Goal: Information Seeking & Learning: Understand process/instructions

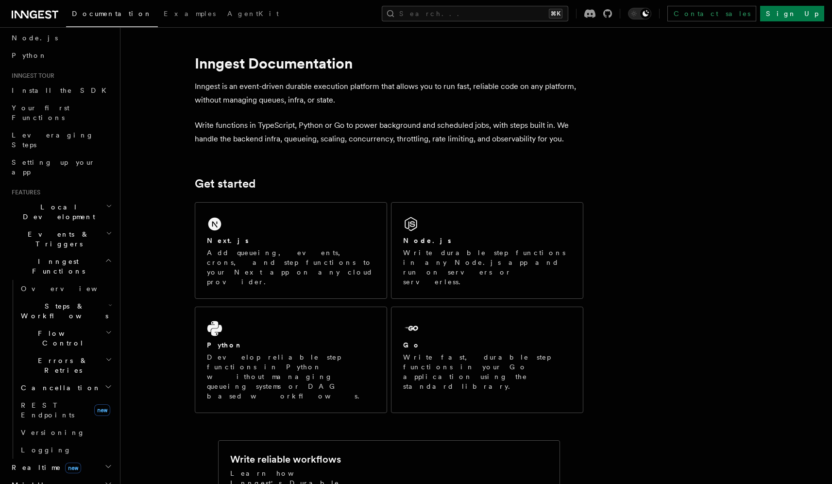
scroll to position [61, 0]
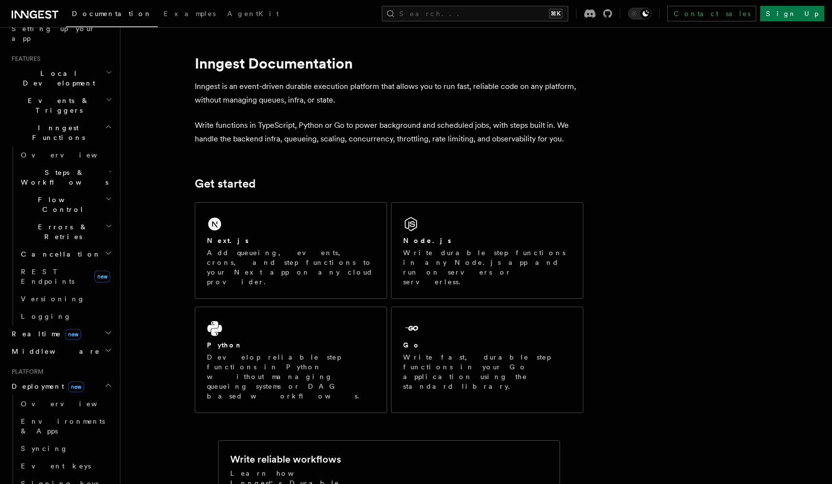
scroll to position [194, 0]
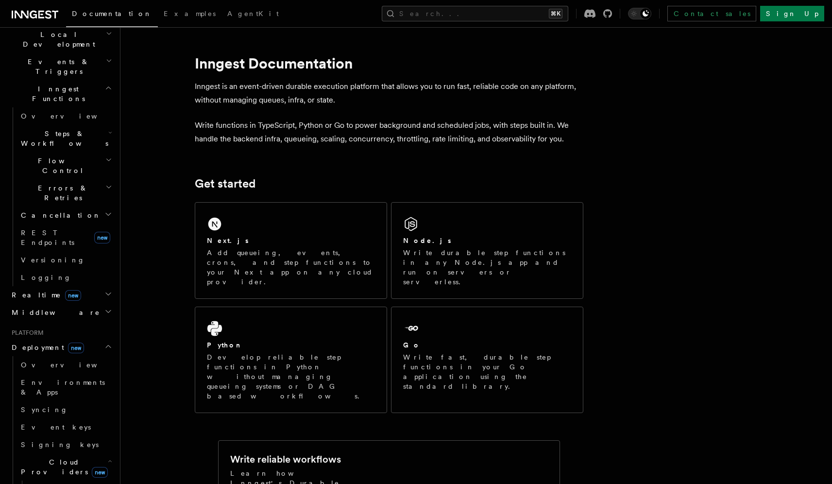
scroll to position [234, 0]
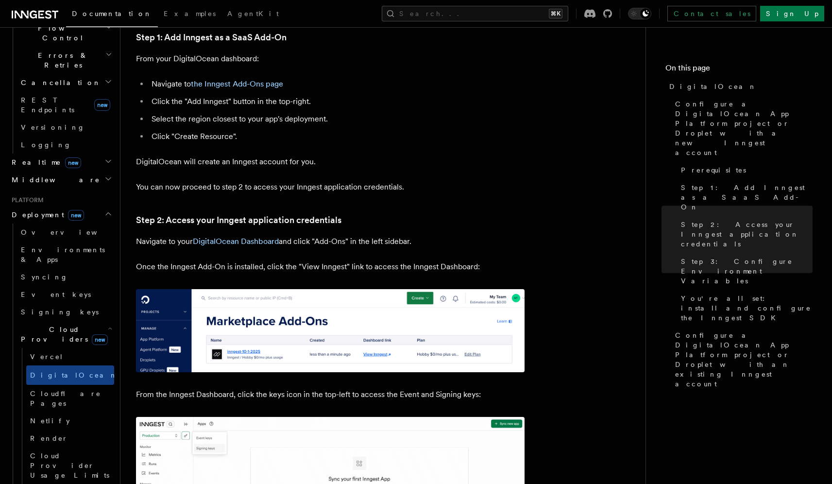
scroll to position [206, 0]
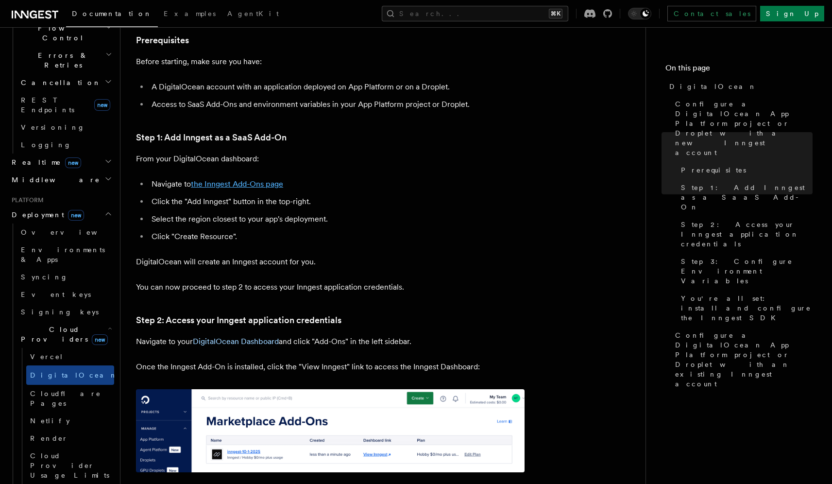
click at [254, 185] on link "the Inngest Add-Ons page" at bounding box center [237, 183] width 92 height 9
drag, startPoint x: 351, startPoint y: 89, endPoint x: 394, endPoint y: 89, distance: 43.7
click at [394, 90] on li "A DigitalOcean account with an application deployed on App Platform or on a Dro…" at bounding box center [337, 87] width 376 height 14
copy li "pp Platform"
click at [180, 91] on li "A DigitalOcean account with an application deployed on App Platform or on a Dro…" at bounding box center [337, 87] width 376 height 14
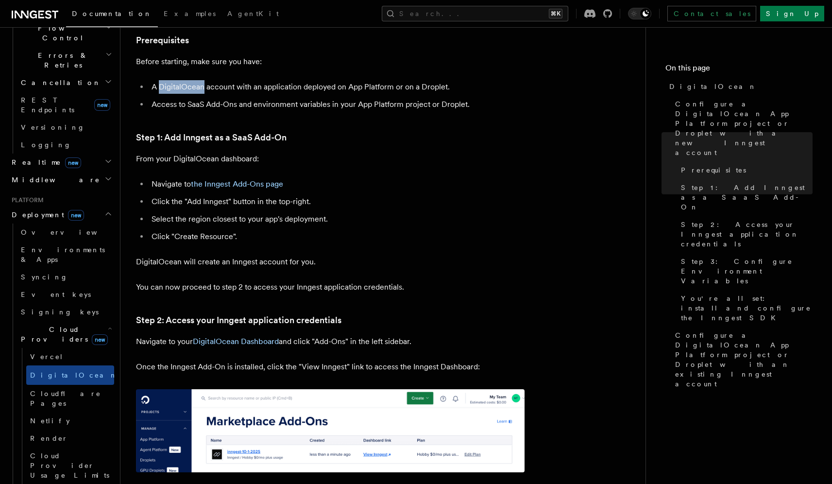
click at [180, 91] on li "A DigitalOcean account with an application deployed on App Platform or on a Dro…" at bounding box center [337, 87] width 376 height 14
copy li "DigitalOcean"
click at [226, 185] on link "the Inngest Add-Ons page" at bounding box center [237, 183] width 92 height 9
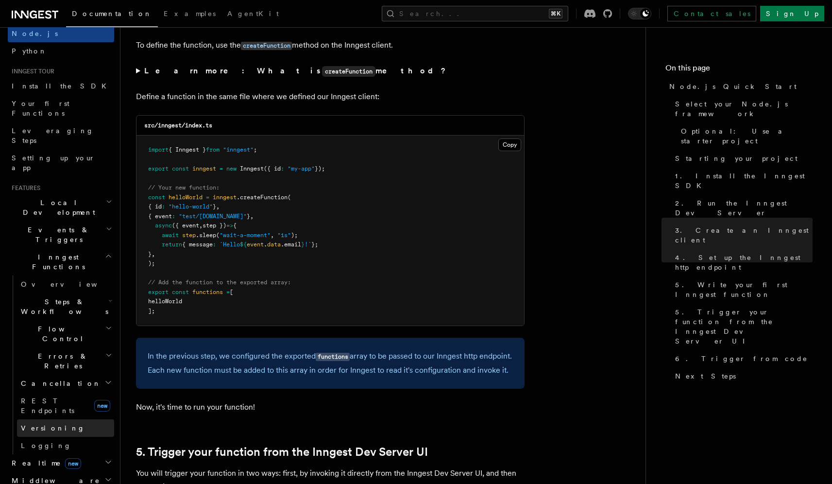
scroll to position [236, 0]
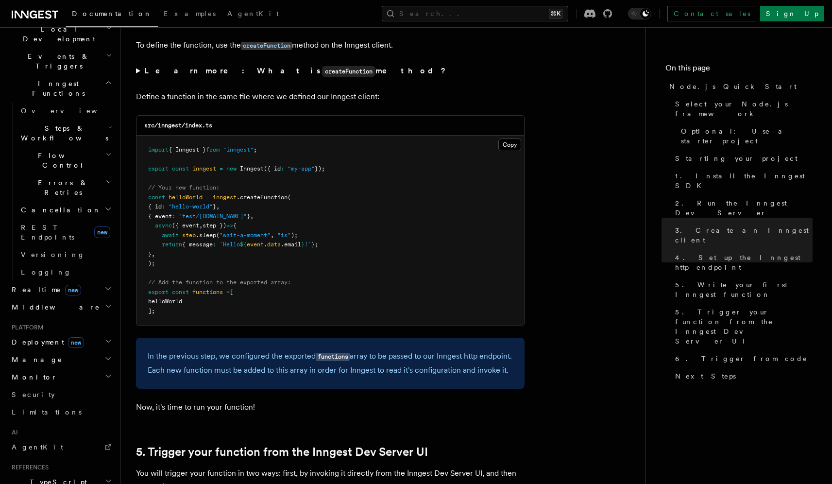
click at [85, 333] on h2 "Deployment new" at bounding box center [61, 341] width 106 height 17
click at [98, 448] on h2 "Cloud Providers new" at bounding box center [65, 461] width 97 height 27
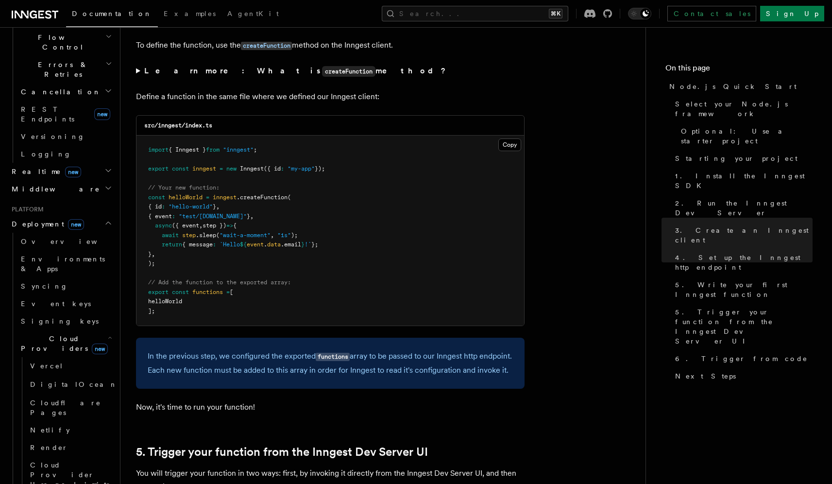
scroll to position [356, 0]
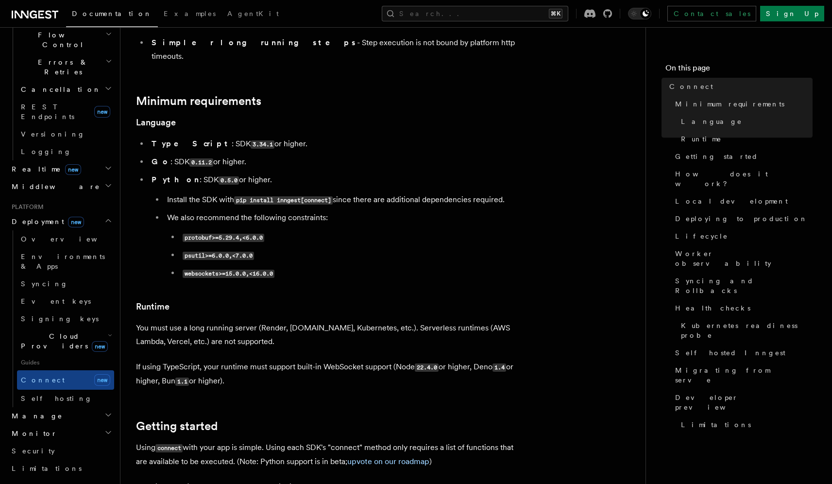
scroll to position [278, 0]
